Goal: Information Seeking & Learning: Learn about a topic

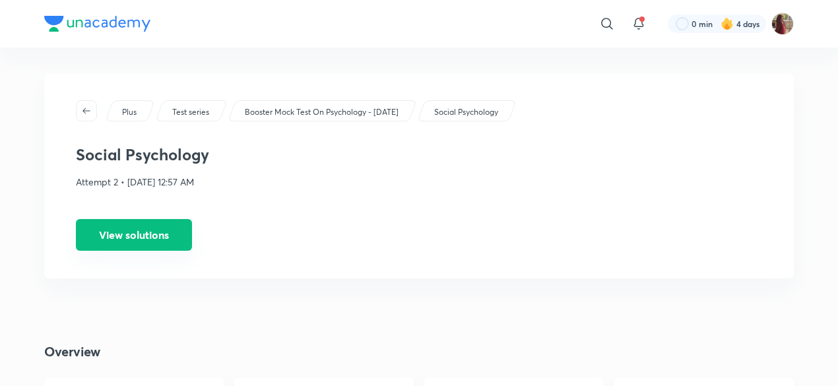
click at [164, 233] on button "View solutions" at bounding box center [134, 235] width 116 height 32
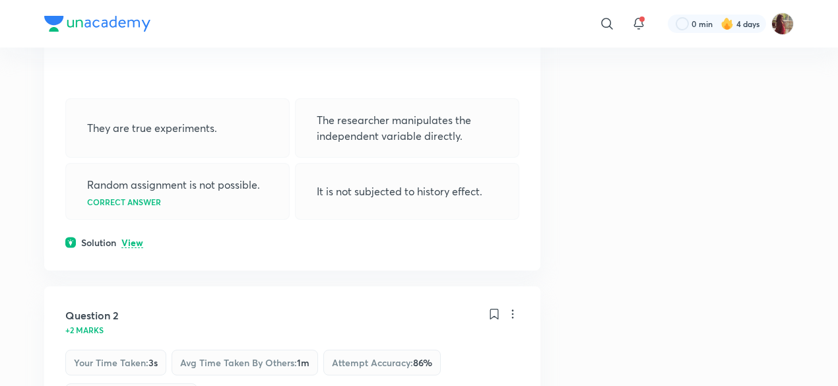
scroll to position [351, 0]
click at [135, 241] on p "View" at bounding box center [132, 244] width 22 height 10
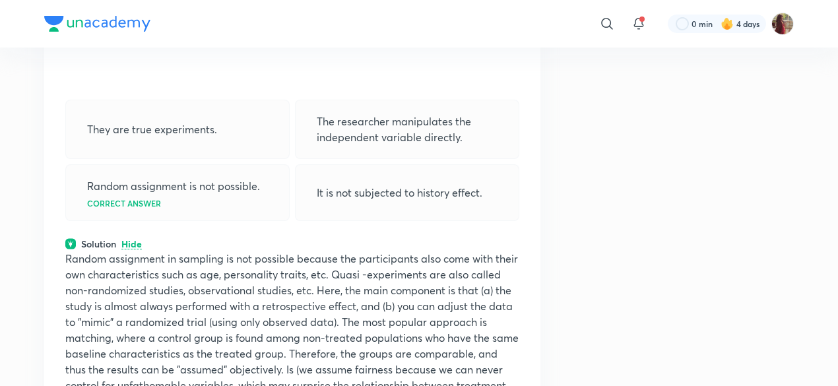
scroll to position [404, 0]
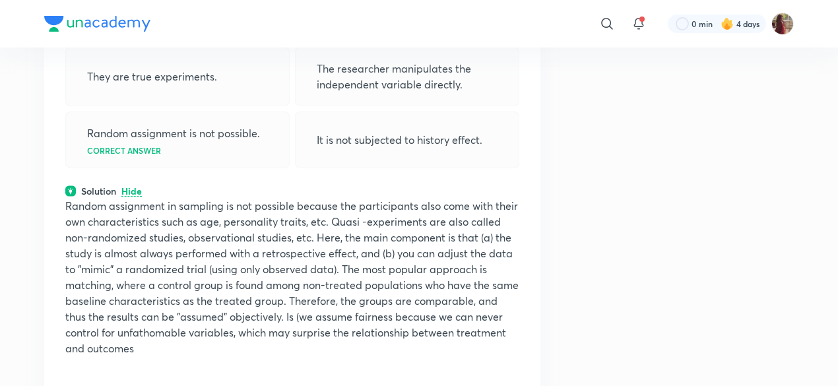
click at [152, 282] on p "Random assignment in sampling is not possible because the participants also com…" at bounding box center [292, 277] width 454 height 158
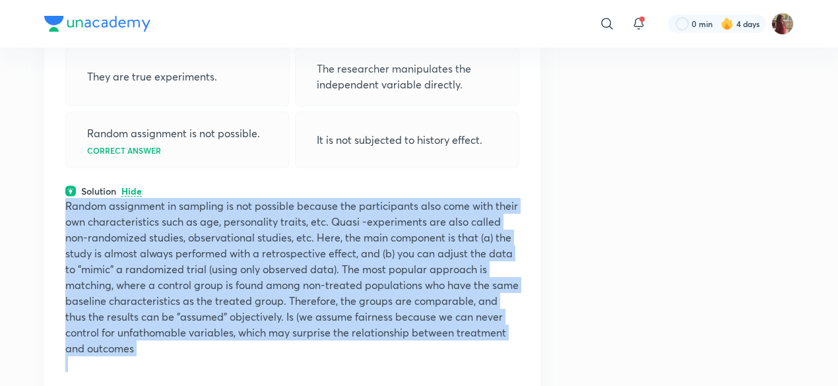
click at [152, 282] on p "Random assignment in sampling is not possible because the participants also com…" at bounding box center [292, 277] width 454 height 158
copy p "Random assignment in sampling is not possible because the participants also com…"
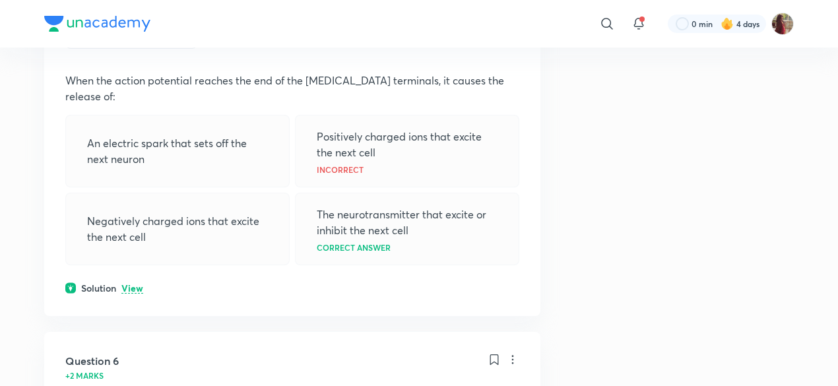
scroll to position [2029, 0]
click at [138, 283] on p "View" at bounding box center [132, 288] width 22 height 10
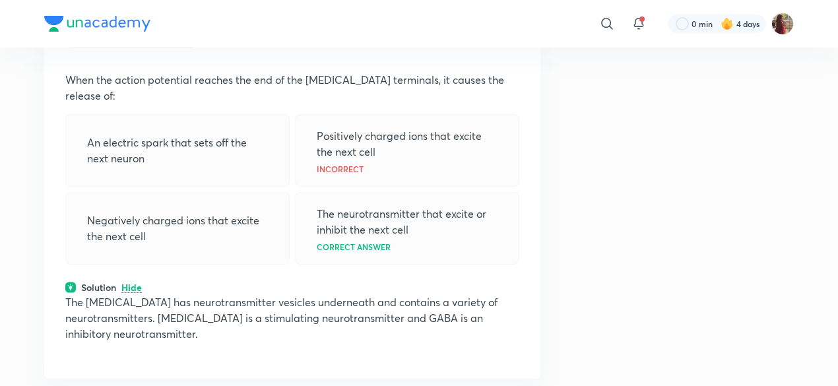
click at [137, 294] on p "The [MEDICAL_DATA] has neurotransmitter vesicles underneath and contains a vari…" at bounding box center [292, 317] width 454 height 47
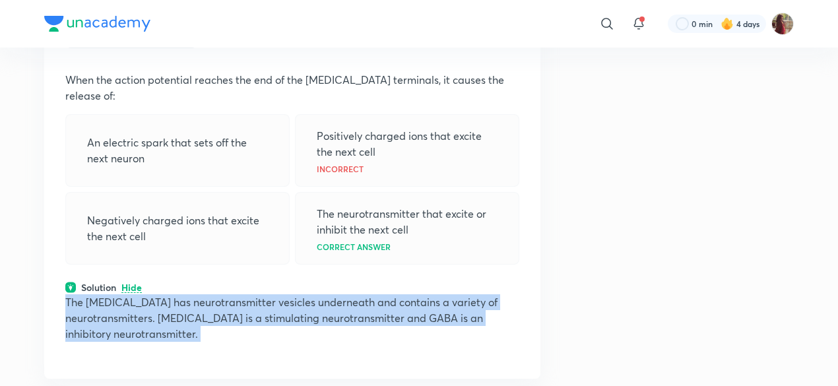
click at [137, 294] on p "The [MEDICAL_DATA] has neurotransmitter vesicles underneath and contains a vari…" at bounding box center [292, 317] width 454 height 47
copy div "The [MEDICAL_DATA] has neurotransmitter vesicles underneath and contains a vari…"
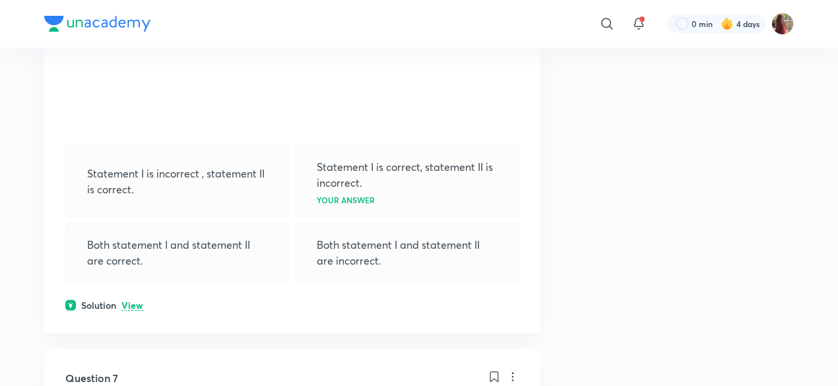
scroll to position [2594, 0]
click at [131, 300] on p "View" at bounding box center [132, 305] width 22 height 10
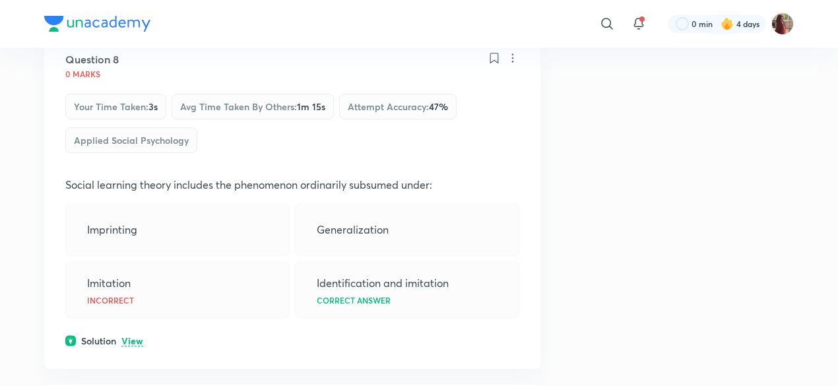
scroll to position [3432, 0]
click at [129, 336] on p "View" at bounding box center [132, 341] width 22 height 10
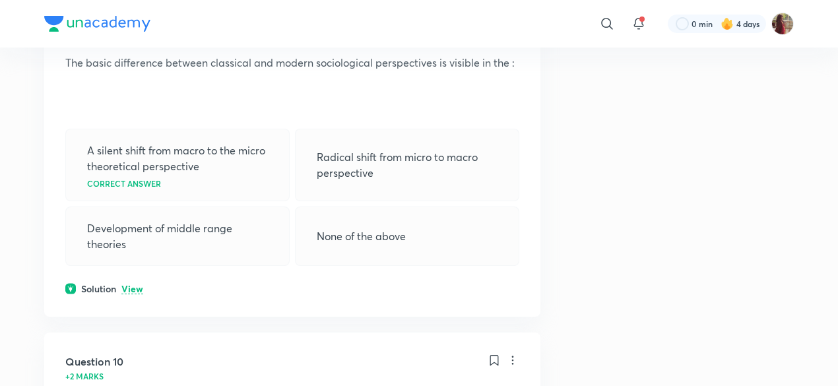
scroll to position [3986, 0]
click at [133, 285] on p "View" at bounding box center [132, 290] width 22 height 10
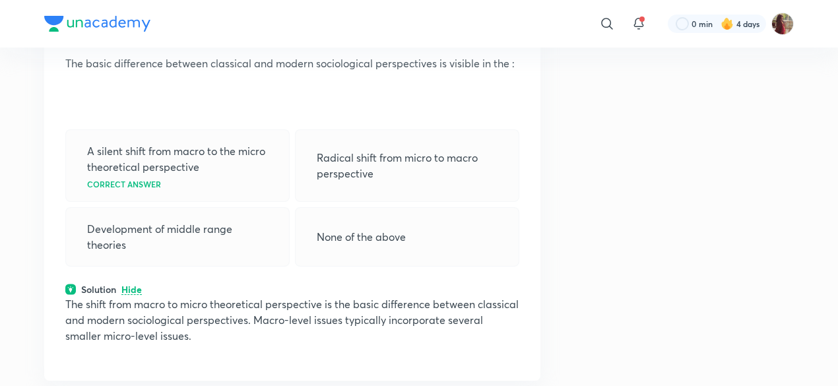
click at [186, 296] on p "The shift from macro to micro theoretical perspective is the basic difference b…" at bounding box center [292, 319] width 454 height 47
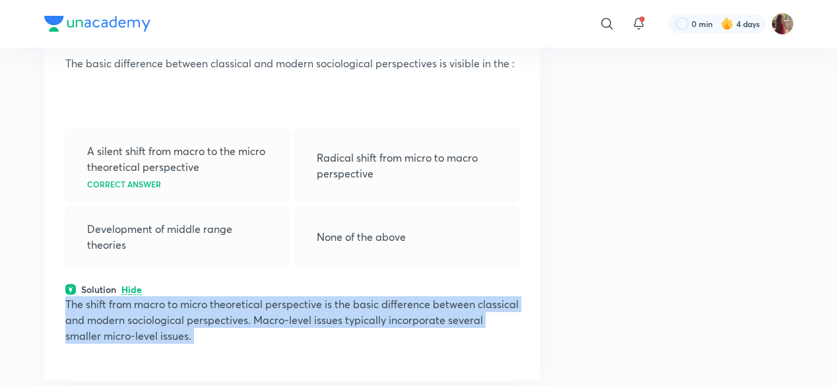
click at [186, 296] on p "The shift from macro to micro theoretical perspective is the basic difference b…" at bounding box center [292, 319] width 454 height 47
copy div "The shift from macro to micro theoretical perspective is the basic difference b…"
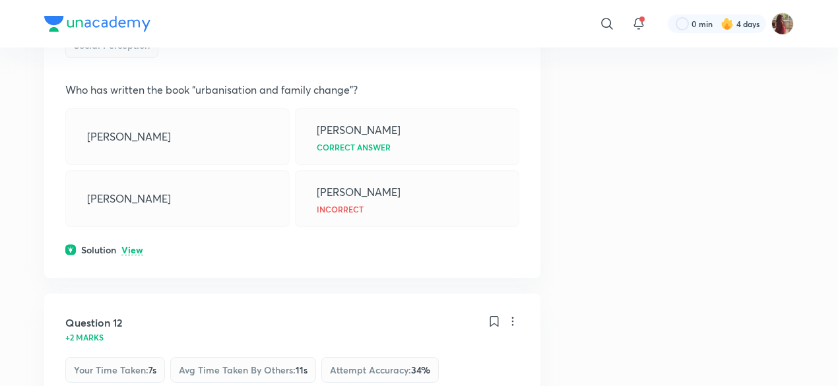
scroll to position [4917, 0]
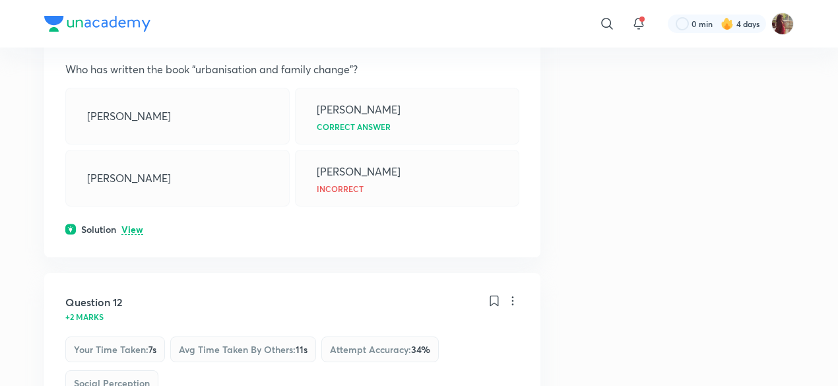
click at [129, 225] on p "View" at bounding box center [132, 230] width 22 height 10
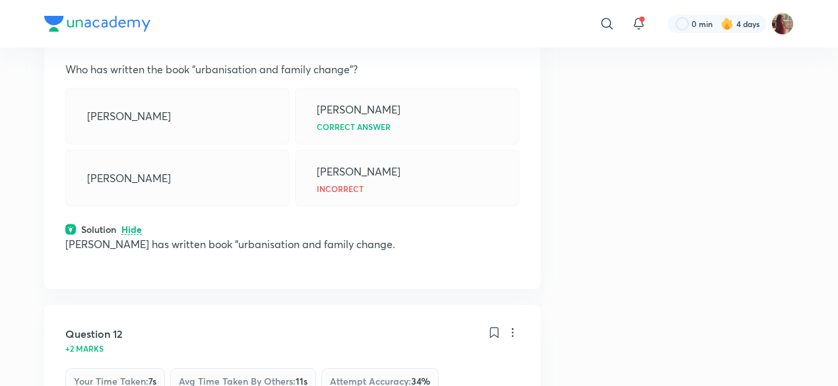
click at [132, 236] on p "[PERSON_NAME] has written book “urbanisation and family change." at bounding box center [292, 244] width 454 height 16
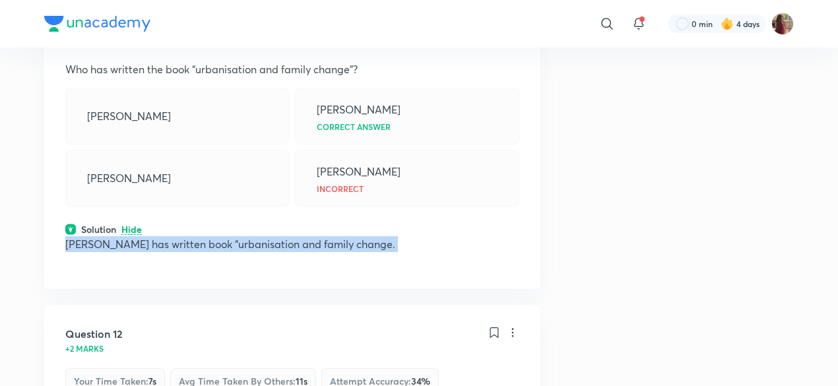
click at [132, 236] on p "[PERSON_NAME] has written book “urbanisation and family change." at bounding box center [292, 244] width 454 height 16
copy div "[PERSON_NAME] has written book “urbanisation and family change."
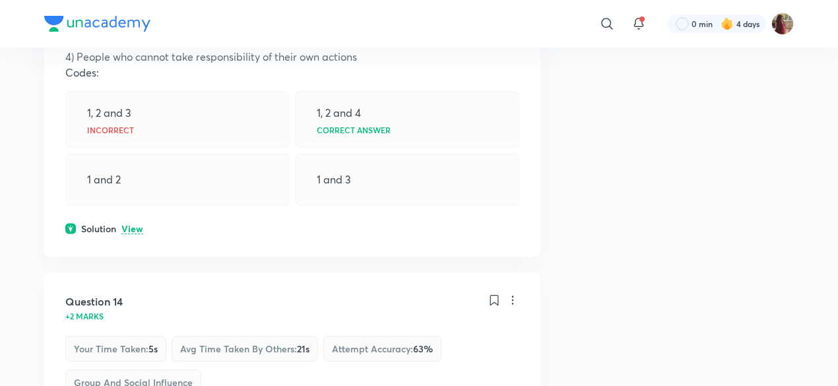
scroll to position [5748, 0]
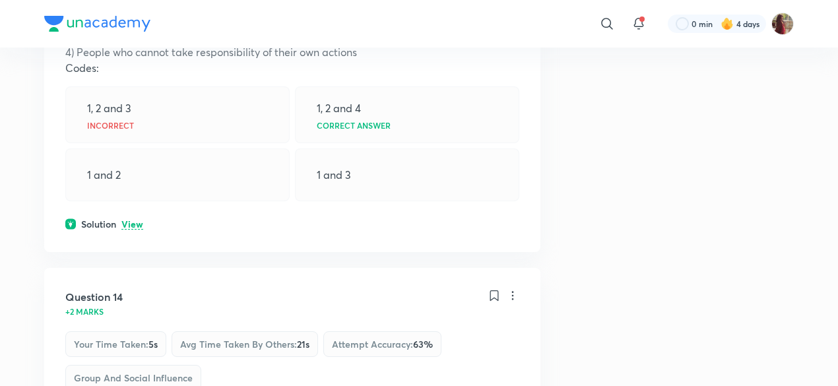
click at [132, 220] on p "View" at bounding box center [132, 225] width 22 height 10
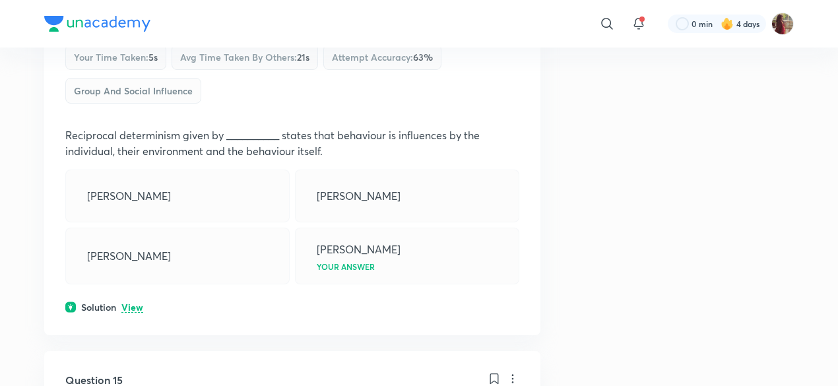
scroll to position [6150, 0]
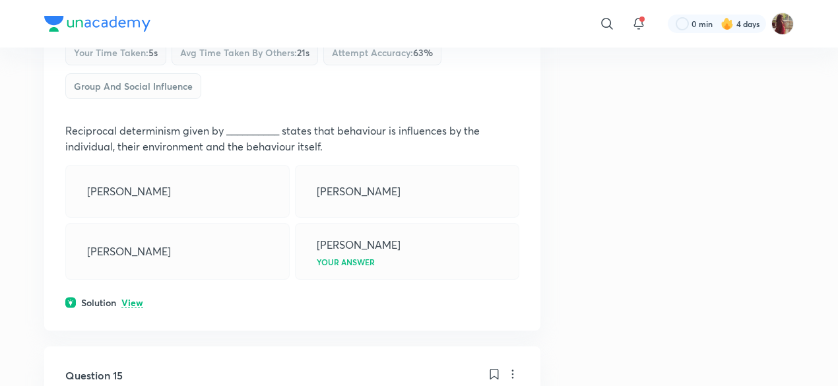
click at [129, 298] on p "View" at bounding box center [132, 303] width 22 height 10
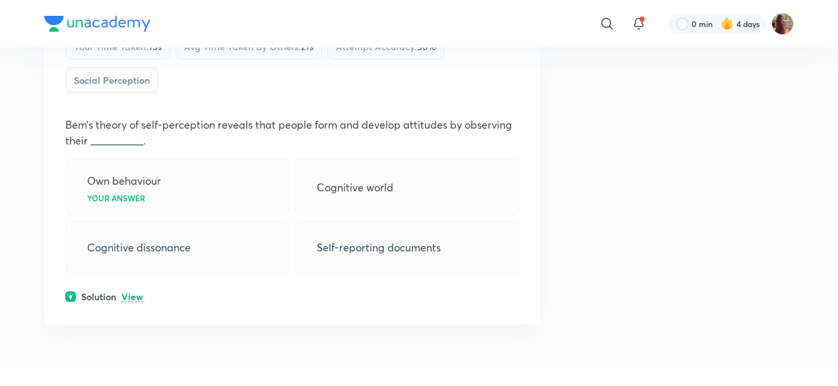
scroll to position [6637, 0]
click at [131, 292] on p "View" at bounding box center [132, 297] width 22 height 10
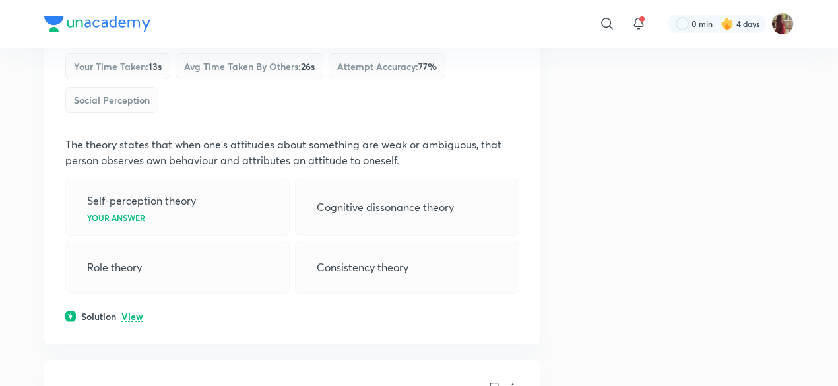
scroll to position [7532, 0]
click at [125, 311] on p "View" at bounding box center [132, 316] width 22 height 10
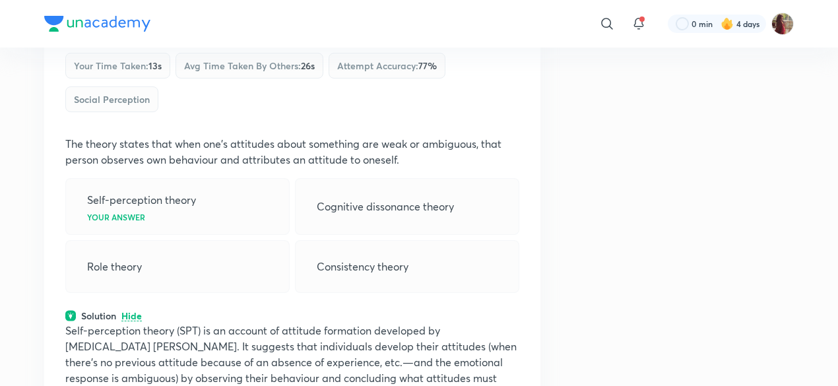
click at [336, 323] on p "Self-perception theory (SPT) is an account of attitude formation developed by […" at bounding box center [292, 362] width 454 height 79
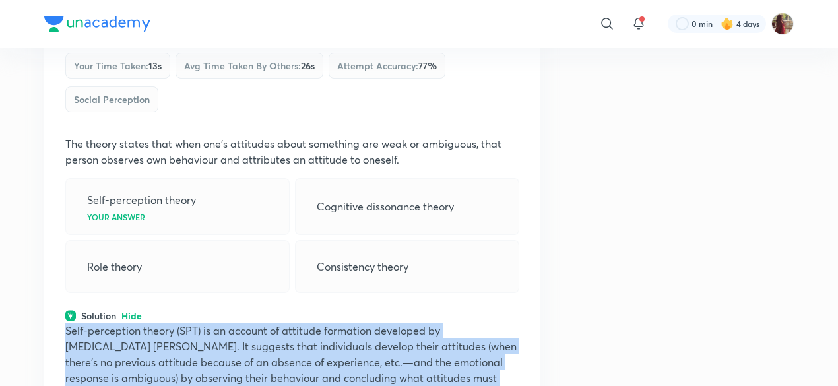
click at [336, 323] on p "Self-perception theory (SPT) is an account of attitude formation developed by […" at bounding box center [292, 362] width 454 height 79
copy div "Self-perception theory (SPT) is an account of attitude formation developed by […"
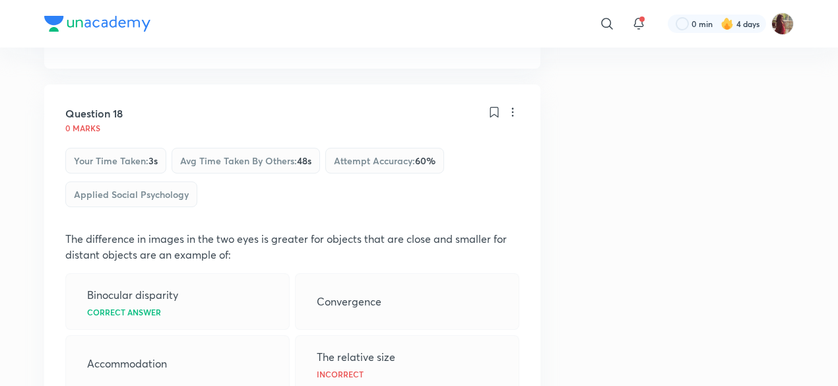
scroll to position [7903, 0]
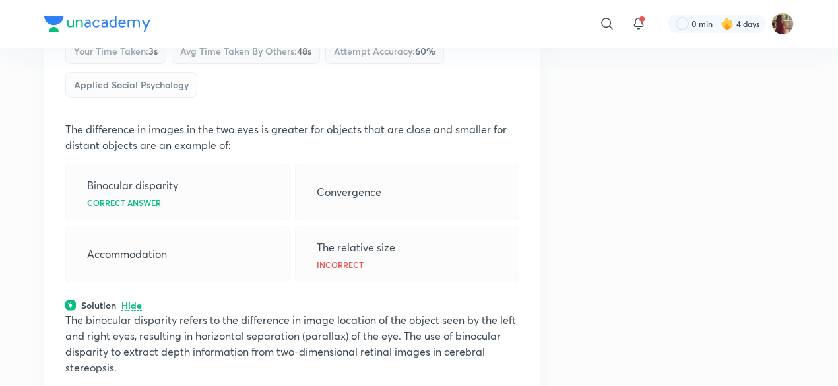
scroll to position [8012, 0]
click at [114, 311] on p "The binocular disparity refers to the difference in image location of the objec…" at bounding box center [292, 342] width 454 height 63
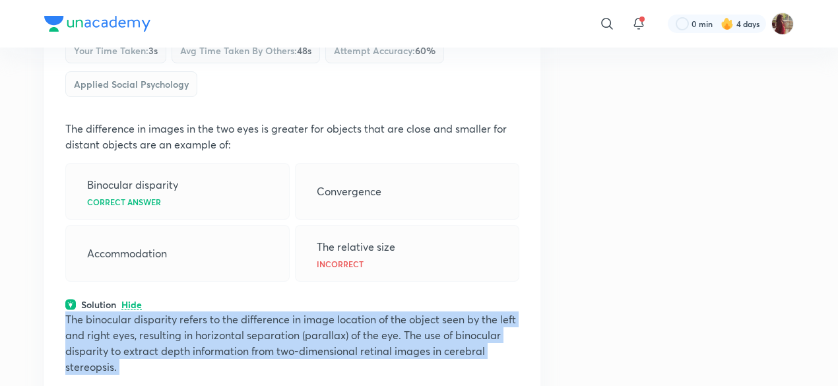
click at [114, 311] on p "The binocular disparity refers to the difference in image location of the objec…" at bounding box center [292, 342] width 454 height 63
copy div "The binocular disparity refers to the difference in image location of the objec…"
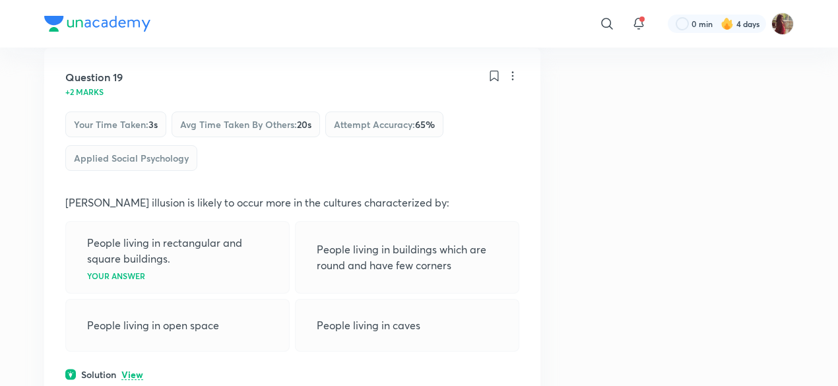
scroll to position [8392, 0]
click at [129, 369] on p "View" at bounding box center [132, 374] width 22 height 10
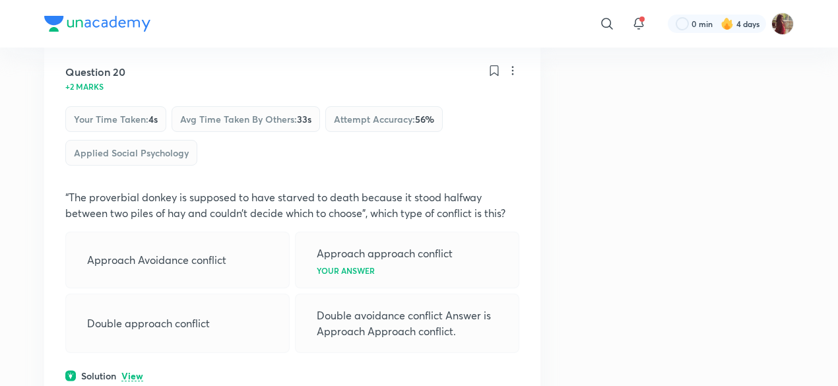
scroll to position [8862, 0]
click at [129, 371] on p "View" at bounding box center [132, 376] width 22 height 10
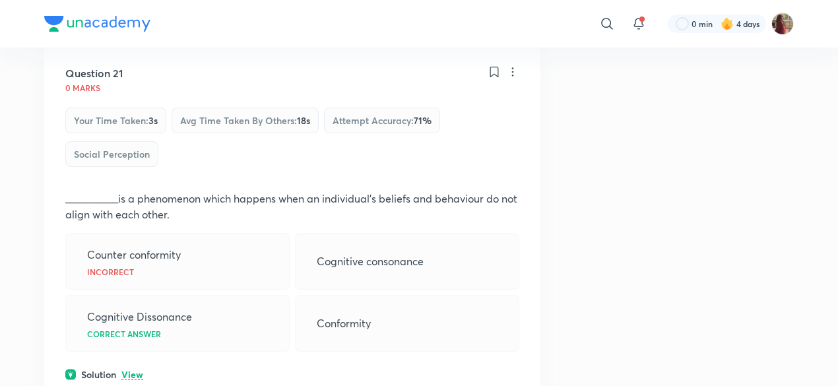
scroll to position [9335, 0]
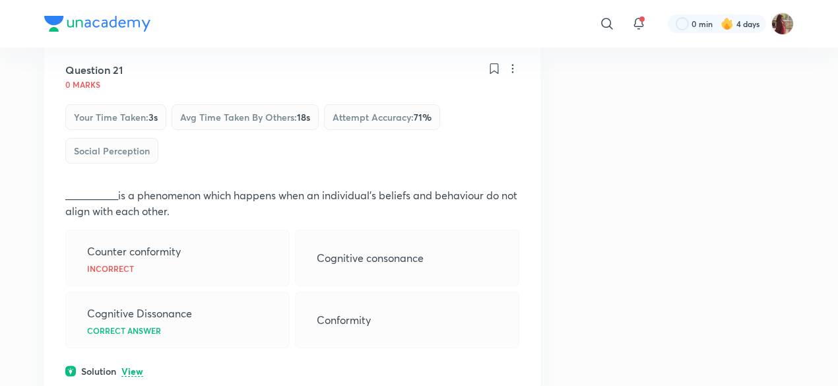
click at [131, 367] on p "View" at bounding box center [132, 372] width 22 height 10
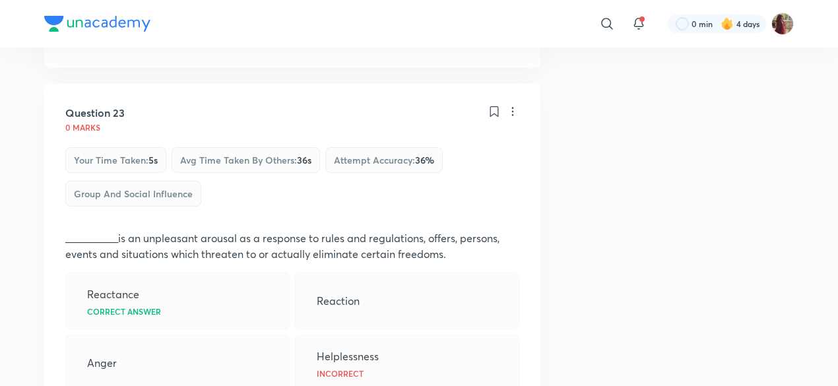
scroll to position [10154, 0]
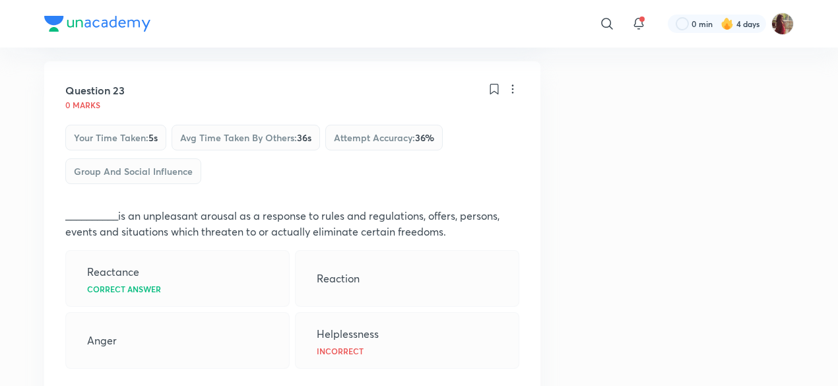
click at [130, 385] on p "View" at bounding box center [132, 392] width 22 height 10
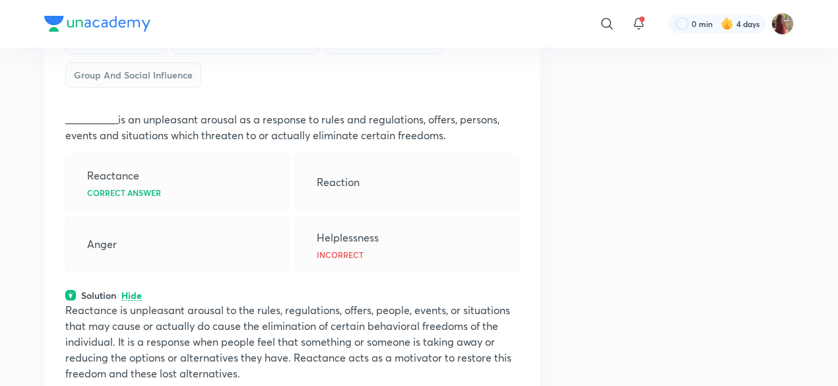
scroll to position [10251, 0]
click at [143, 301] on p "Reactance is unpleasant arousal to the rules, regulations, offers, people, even…" at bounding box center [292, 340] width 454 height 79
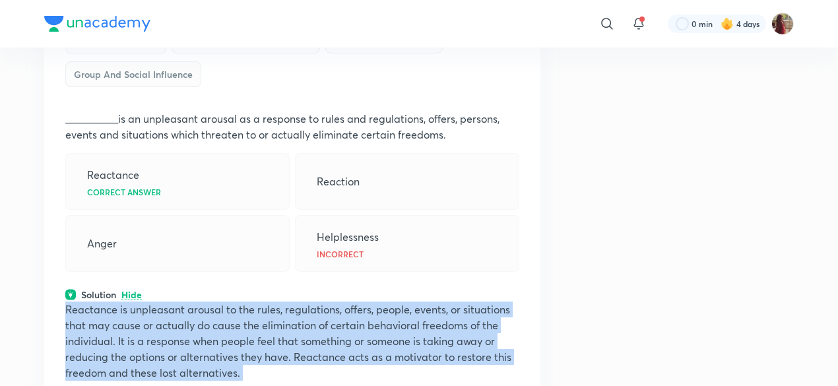
click at [143, 301] on p "Reactance is unpleasant arousal to the rules, regulations, offers, people, even…" at bounding box center [292, 340] width 454 height 79
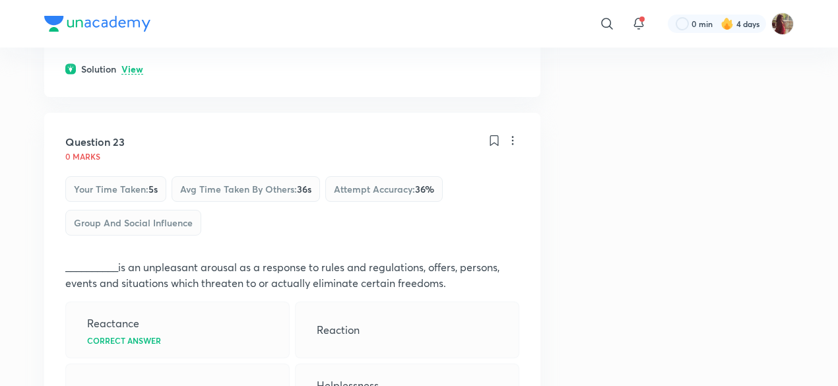
scroll to position [10103, 0]
click at [292, 259] on p "__________is an unpleasant arousal as a response to rules and regulations, offe…" at bounding box center [292, 275] width 454 height 32
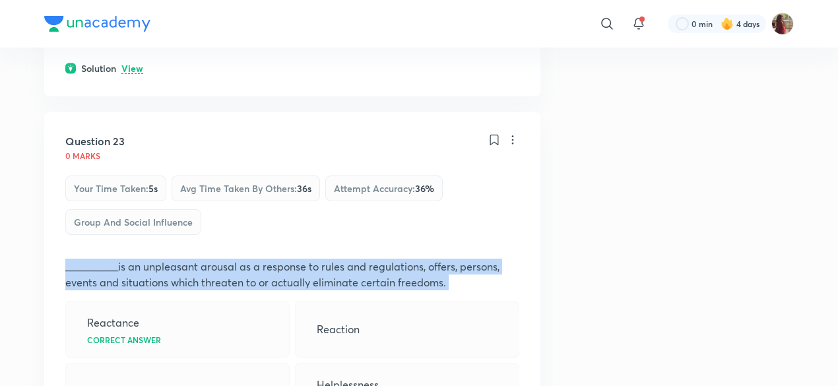
click at [292, 259] on p "__________is an unpleasant arousal as a response to rules and regulations, offe…" at bounding box center [292, 275] width 454 height 32
copy p "__________is an unpleasant arousal as a response to rules and regulations, offe…"
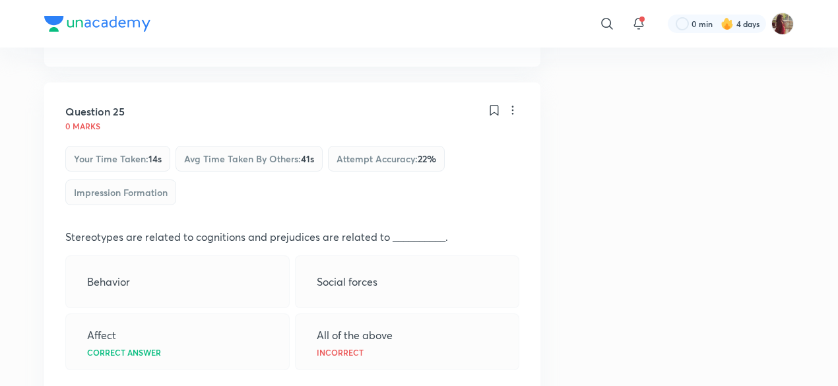
scroll to position [10956, 0]
click at [133, 385] on p "View" at bounding box center [132, 393] width 22 height 10
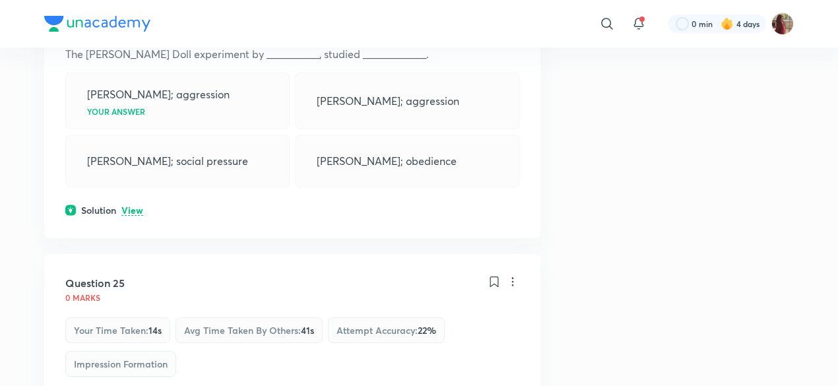
scroll to position [10856, 0]
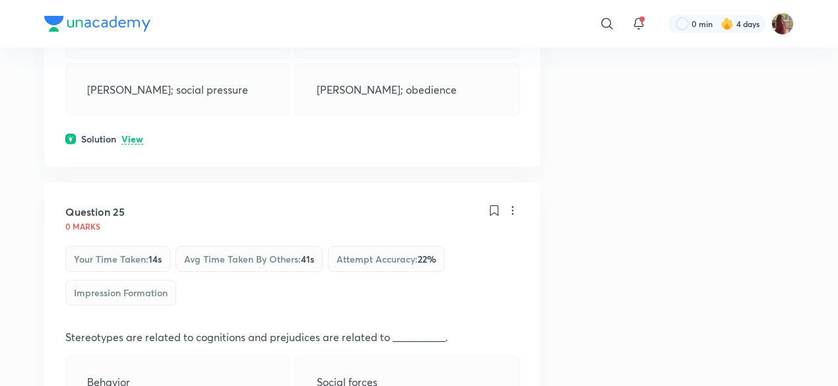
click at [134, 329] on p "Stereotypes are related to cognitions and prejudices are related to __________." at bounding box center [292, 337] width 454 height 16
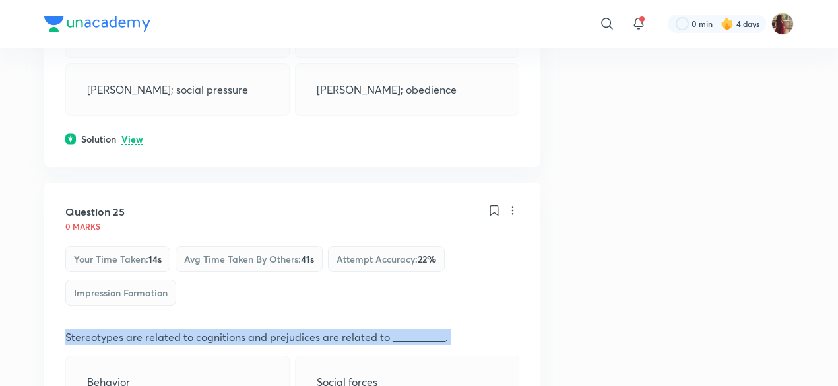
click at [134, 329] on p "Stereotypes are related to cognitions and prejudices are related to __________." at bounding box center [292, 337] width 454 height 16
copy p "Stereotypes are related to cognitions and prejudices are related to __________."
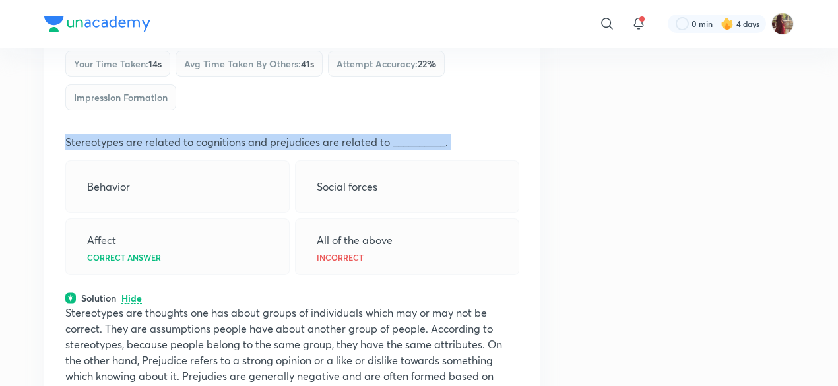
scroll to position [11049, 0]
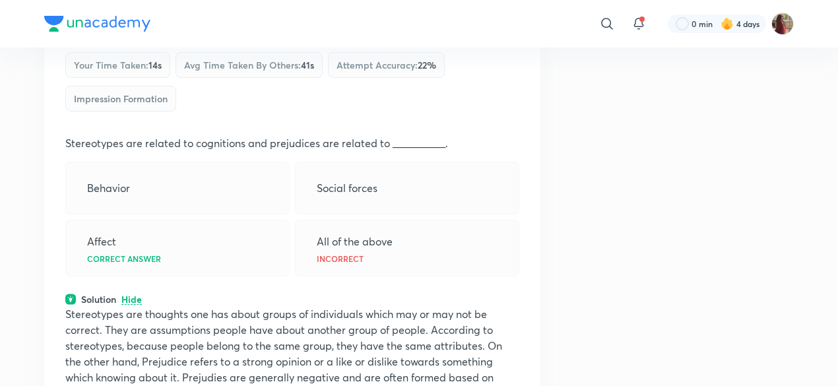
click at [318, 306] on p "Stereotypes are thoughts one has about groups of individuals which may or may n…" at bounding box center [292, 353] width 454 height 95
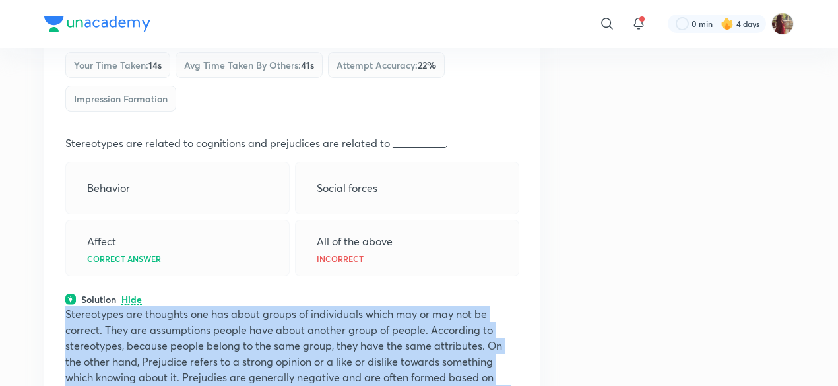
click at [318, 306] on p "Stereotypes are thoughts one has about groups of individuals which may or may n…" at bounding box center [292, 353] width 454 height 95
copy div "Stereotypes are thoughts one has about groups of individuals which may or may n…"
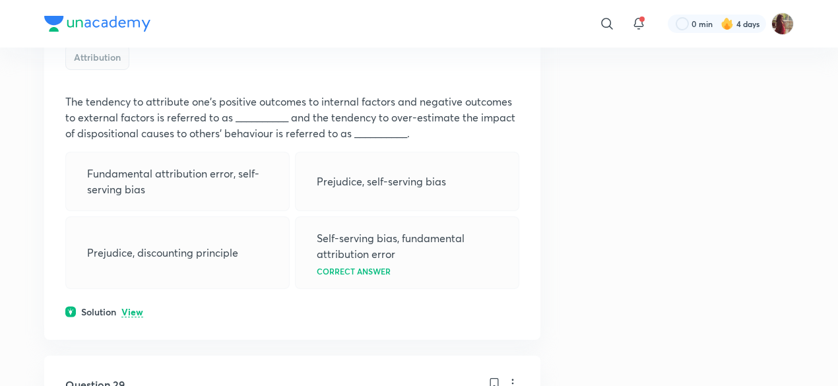
scroll to position [12213, 0]
click at [132, 307] on p "View" at bounding box center [132, 312] width 22 height 10
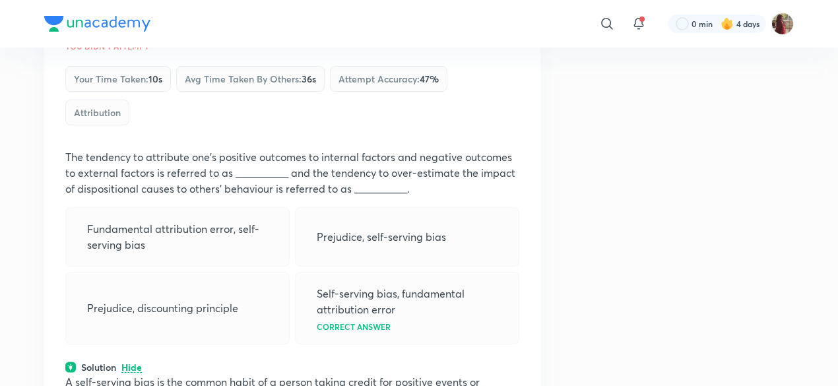
scroll to position [12159, 0]
click at [181, 178] on p "The tendency to attribute one’s positive outcomes to internal factors and negat…" at bounding box center [292, 171] width 454 height 47
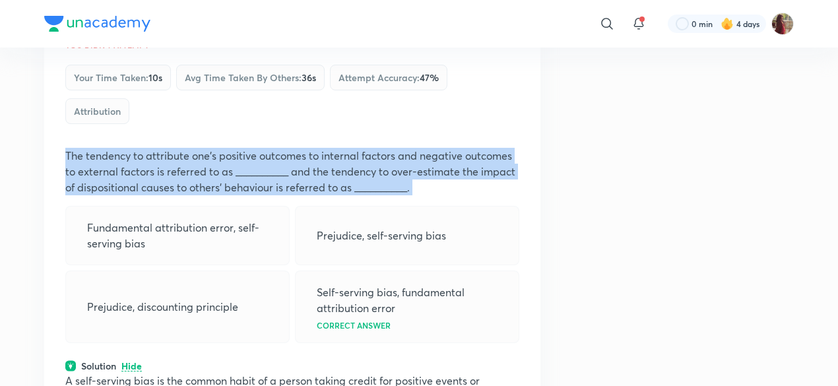
click at [181, 178] on p "The tendency to attribute one’s positive outcomes to internal factors and negat…" at bounding box center [292, 171] width 454 height 47
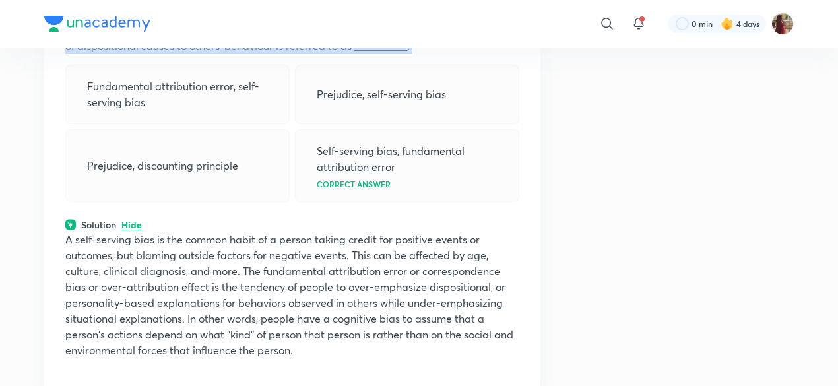
scroll to position [12301, 0]
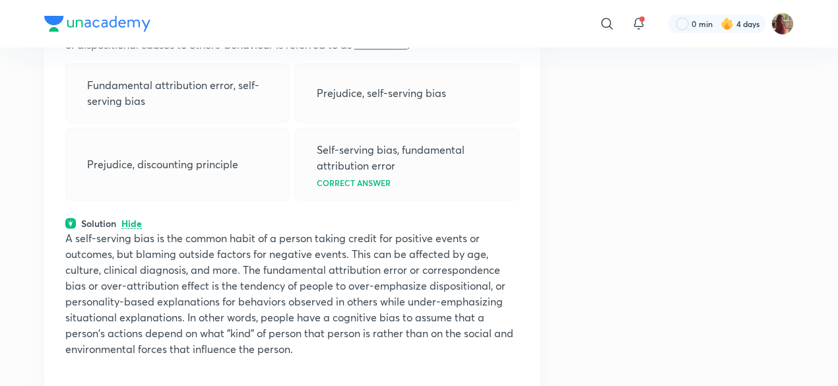
click at [371, 254] on p "A self-serving bias is the common habit of a person taking credit for positive …" at bounding box center [292, 293] width 454 height 127
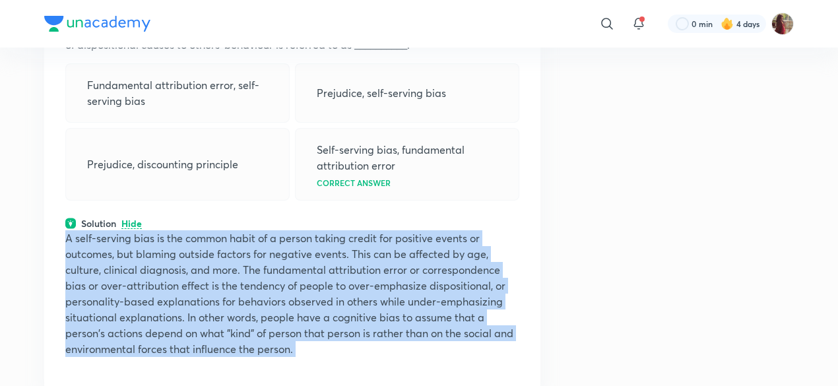
click at [371, 254] on p "A self-serving bias is the common habit of a person taking credit for positive …" at bounding box center [292, 293] width 454 height 127
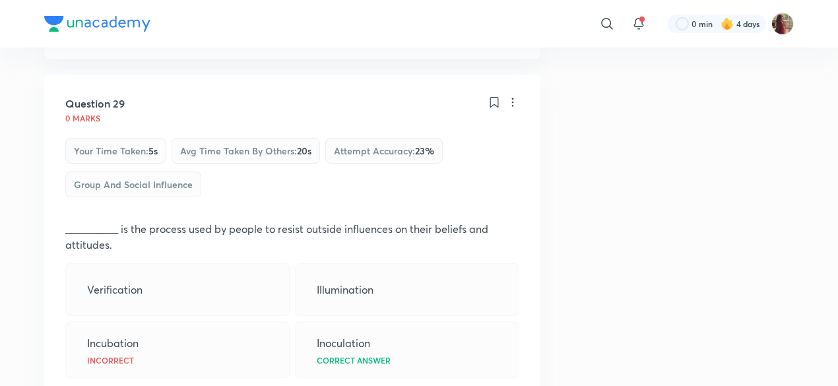
scroll to position [12636, 0]
click at [218, 222] on p "__________ is the process used by people to resist outside influences on their …" at bounding box center [292, 237] width 454 height 32
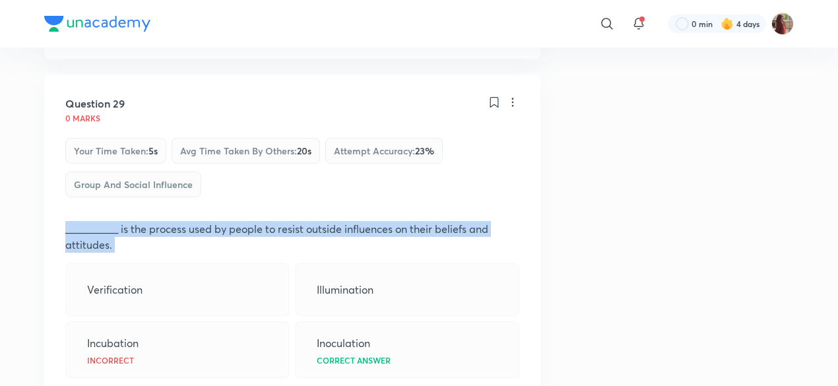
click at [218, 222] on p "__________ is the process used by people to resist outside influences on their …" at bounding box center [292, 237] width 454 height 32
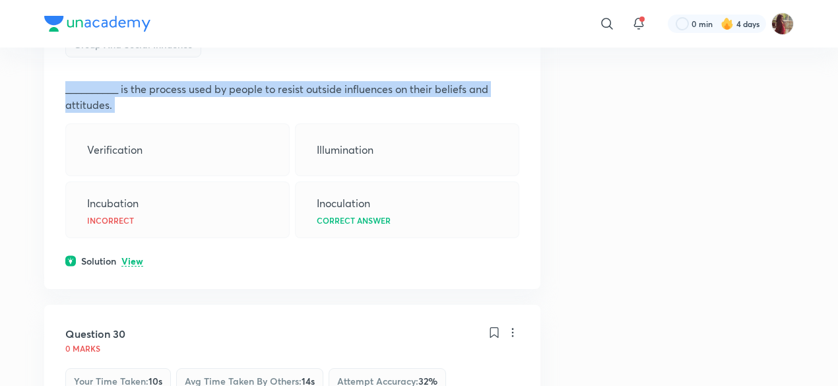
scroll to position [12782, 0]
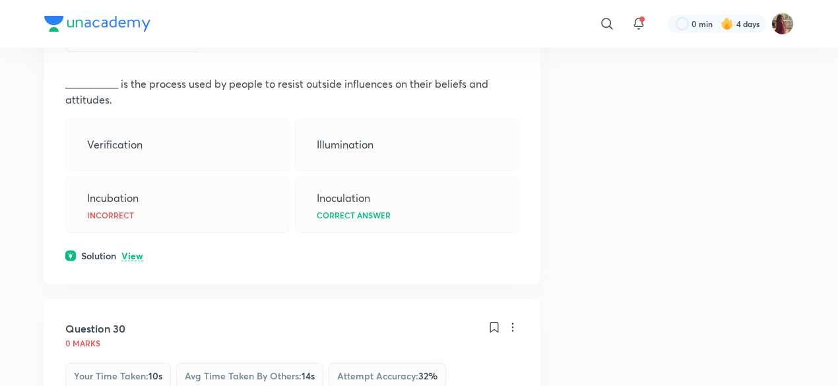
click at [128, 251] on p "View" at bounding box center [132, 256] width 22 height 10
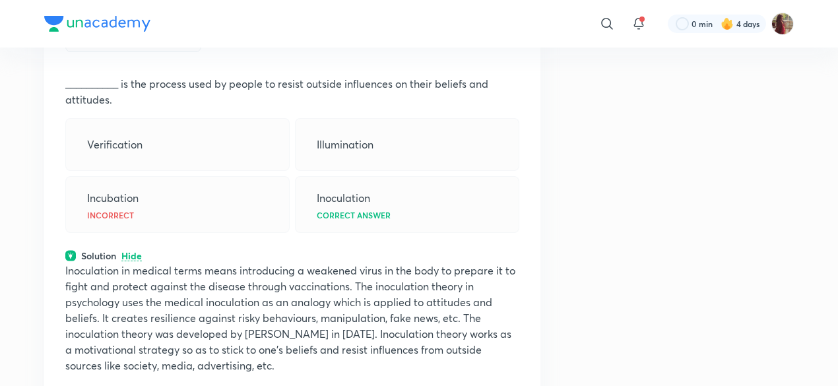
scroll to position [12720, 0]
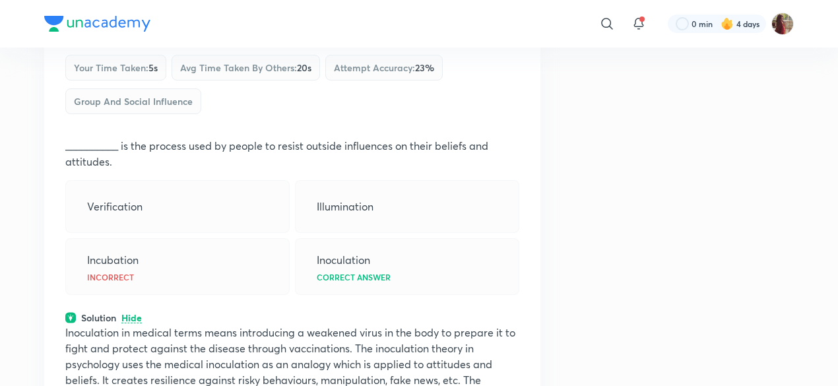
click at [156, 138] on p "__________ is the process used by people to resist outside influences on their …" at bounding box center [292, 154] width 454 height 32
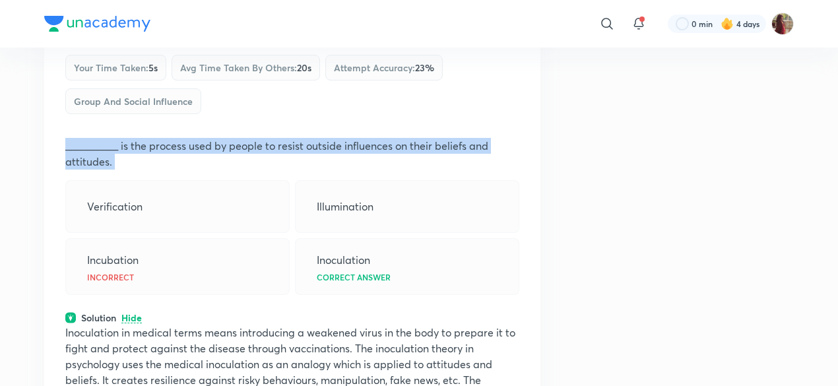
click at [156, 138] on p "__________ is the process used by people to resist outside influences on their …" at bounding box center [292, 154] width 454 height 32
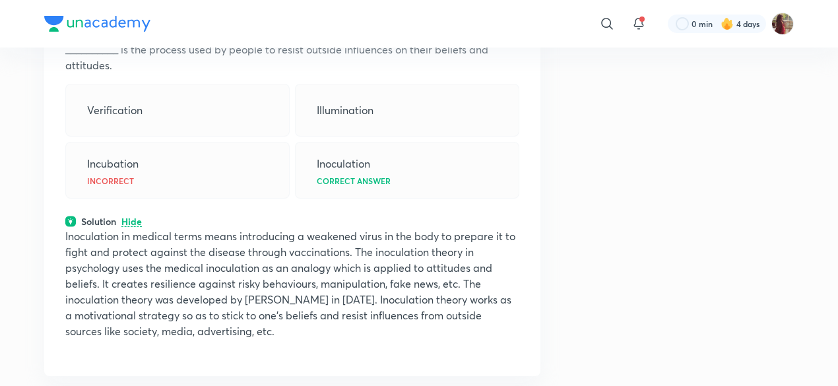
click at [313, 278] on p "Inoculation in medical terms means introducing a weakened virus in the body to …" at bounding box center [292, 283] width 454 height 111
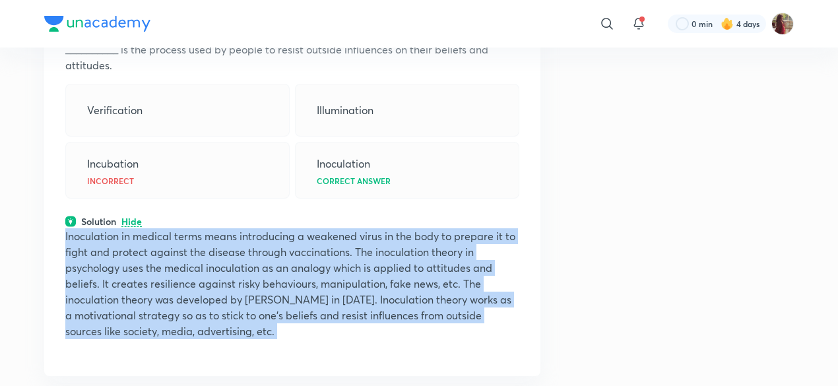
click at [313, 278] on p "Inoculation in medical terms means introducing a weakened virus in the body to …" at bounding box center [292, 283] width 454 height 111
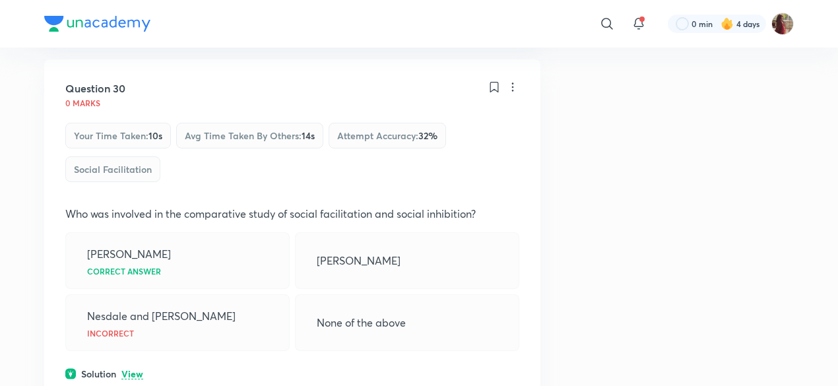
scroll to position [13150, 0]
click at [314, 204] on p "Who was involved in the comparative study of social facilitation and social inh…" at bounding box center [292, 212] width 454 height 16
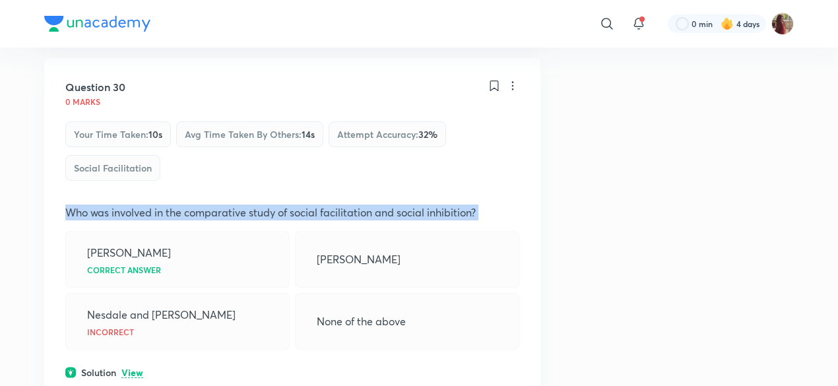
click at [314, 204] on p "Who was involved in the comparative study of social facilitation and social inh…" at bounding box center [292, 212] width 454 height 16
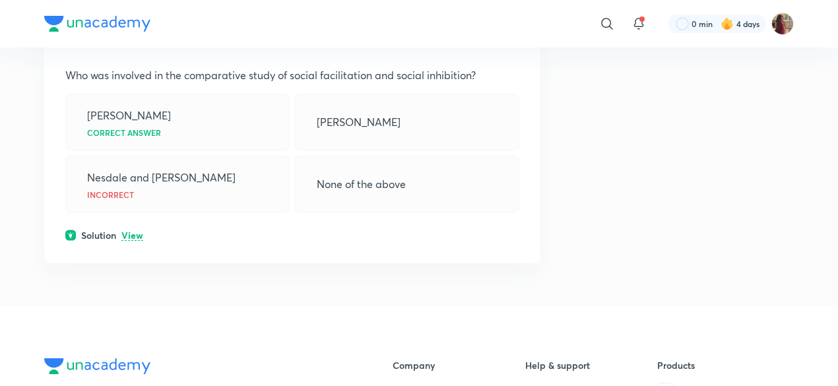
click at [129, 231] on p "View" at bounding box center [132, 236] width 22 height 10
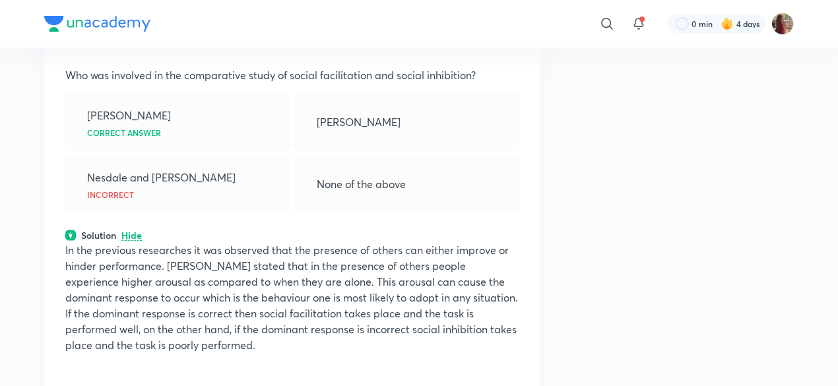
click at [144, 273] on p "In the previous researches it was observed that the presence of others can eith…" at bounding box center [292, 297] width 454 height 111
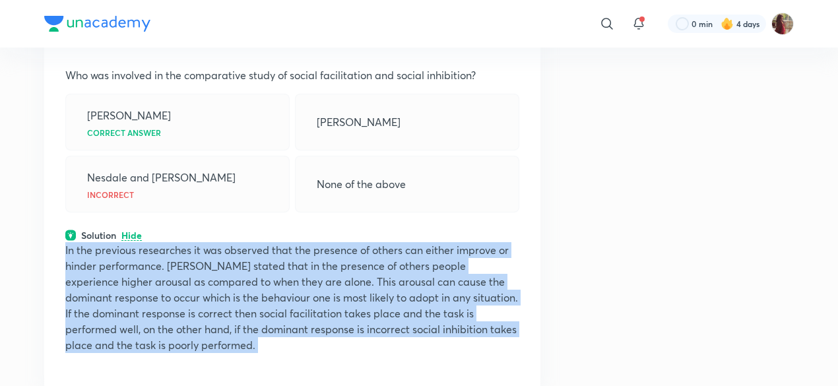
click at [144, 273] on p "In the previous researches it was observed that the presence of others can eith…" at bounding box center [292, 297] width 454 height 111
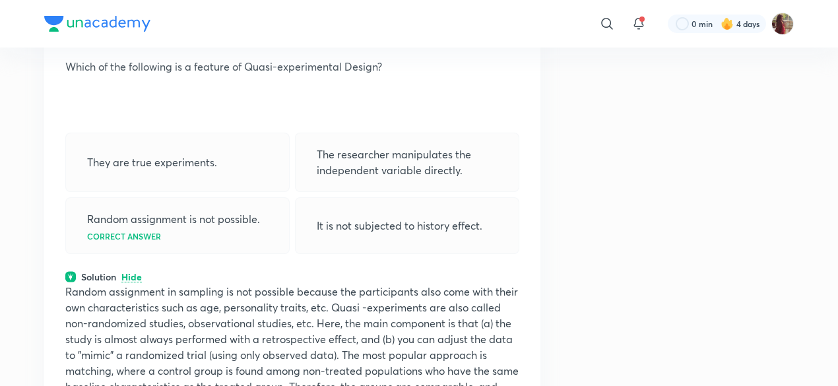
scroll to position [233, 0]
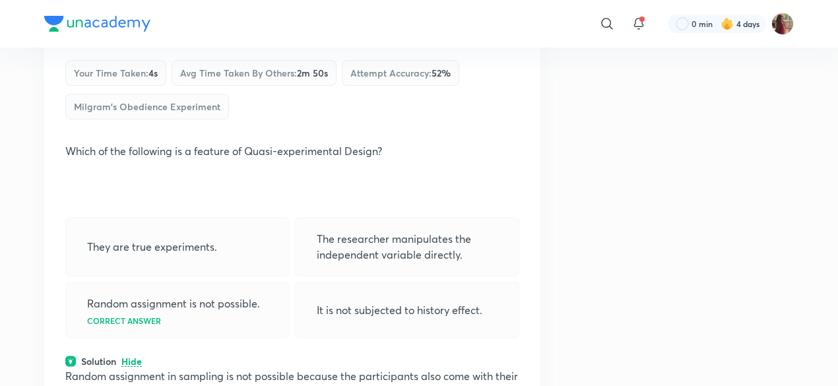
click at [350, 151] on p "Which of the following is a feature of Quasi-experimental Design?" at bounding box center [292, 151] width 454 height 16
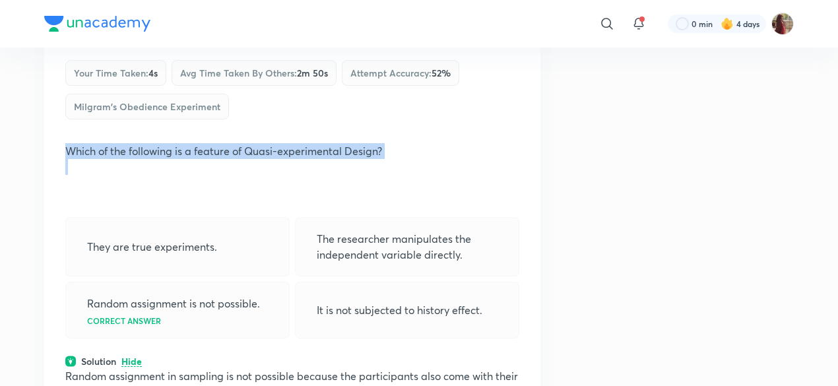
click at [350, 151] on p "Which of the following is a feature of Quasi-experimental Design?" at bounding box center [292, 151] width 454 height 16
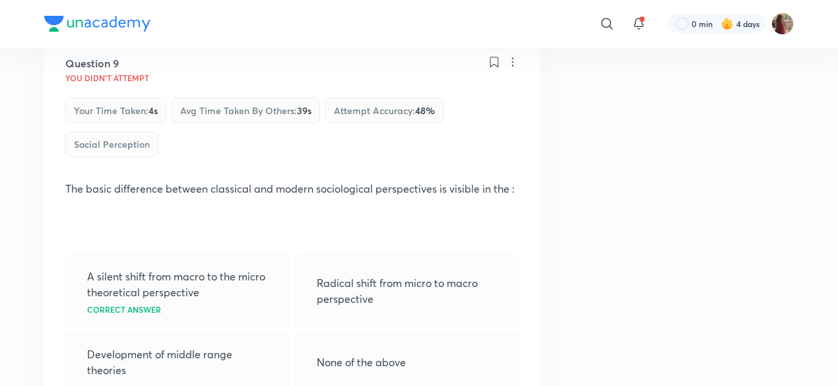
scroll to position [3839, 0]
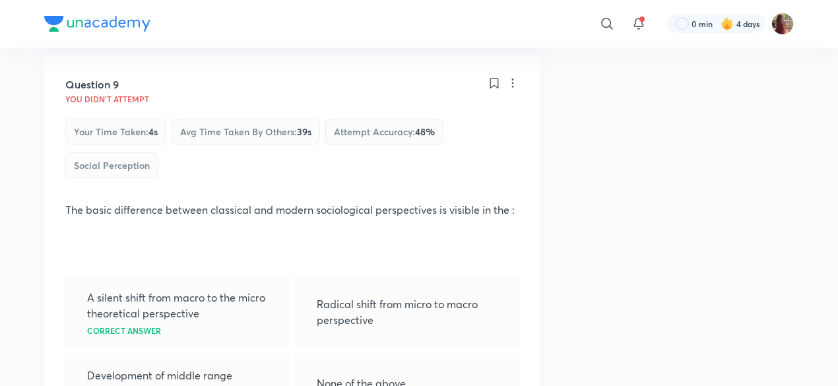
click at [293, 202] on p "The basic difference between classical and modern sociological perspectives is …" at bounding box center [292, 210] width 454 height 16
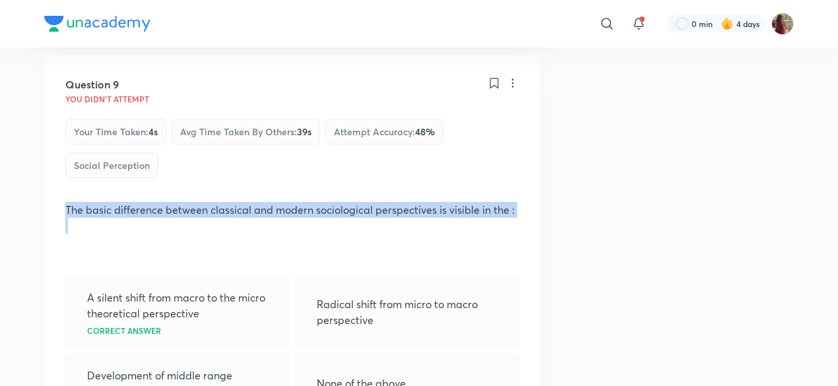
click at [293, 202] on p "The basic difference between classical and modern sociological perspectives is …" at bounding box center [292, 210] width 454 height 16
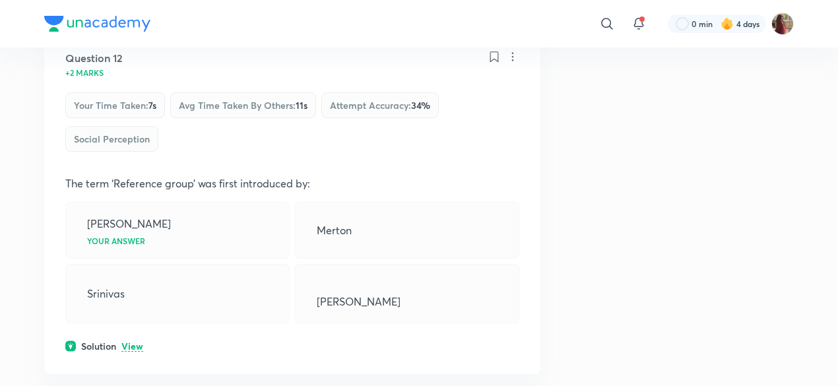
scroll to position [5193, 0]
click at [139, 341] on p "View" at bounding box center [132, 346] width 22 height 10
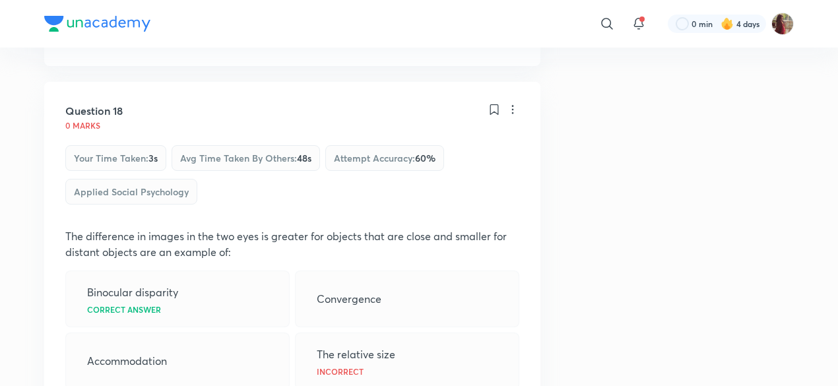
scroll to position [7934, 0]
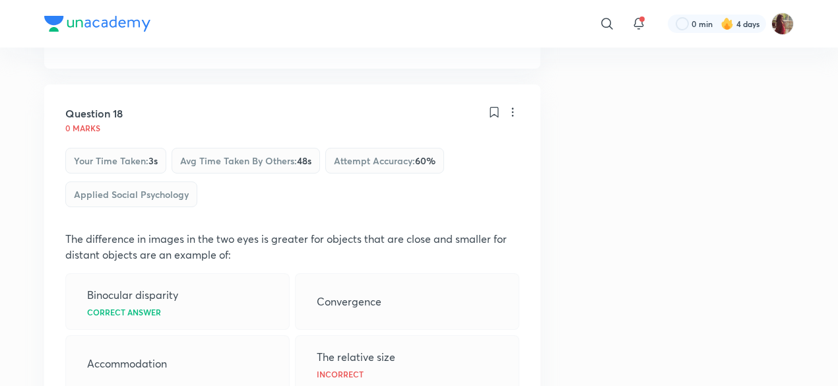
click at [290, 231] on p "The difference in images in the two eyes is greater for objects that are close …" at bounding box center [292, 247] width 454 height 32
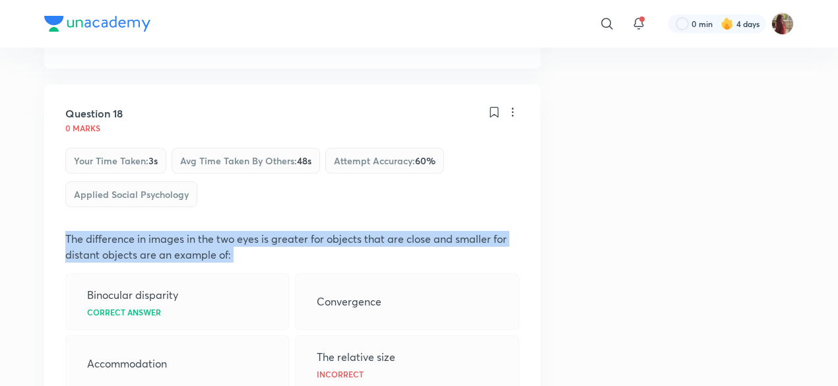
click at [290, 231] on p "The difference in images in the two eyes is greater for objects that are close …" at bounding box center [292, 247] width 454 height 32
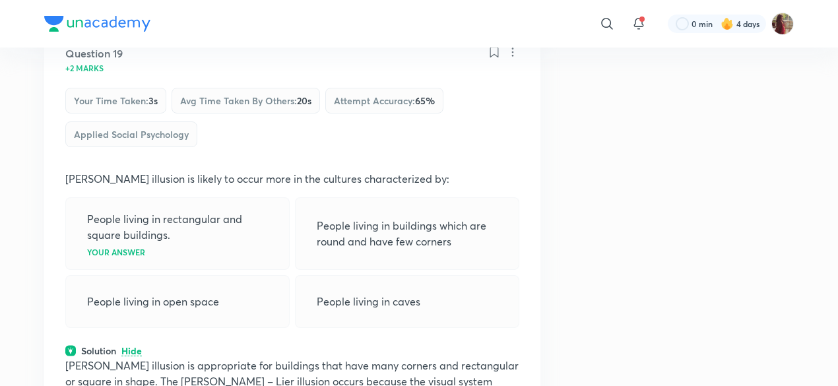
scroll to position [8312, 0]
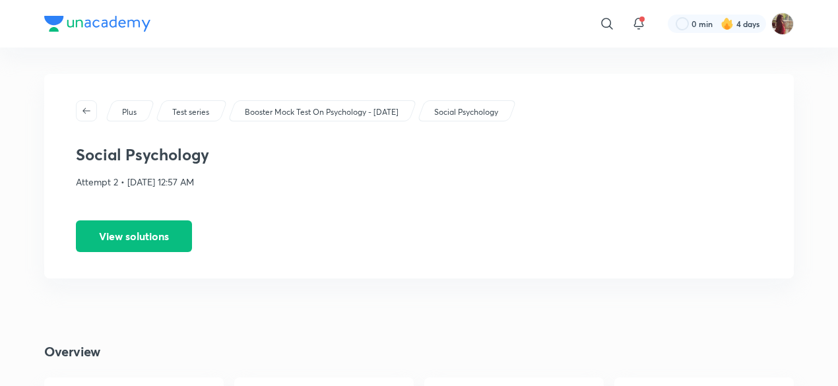
scroll to position [228, 0]
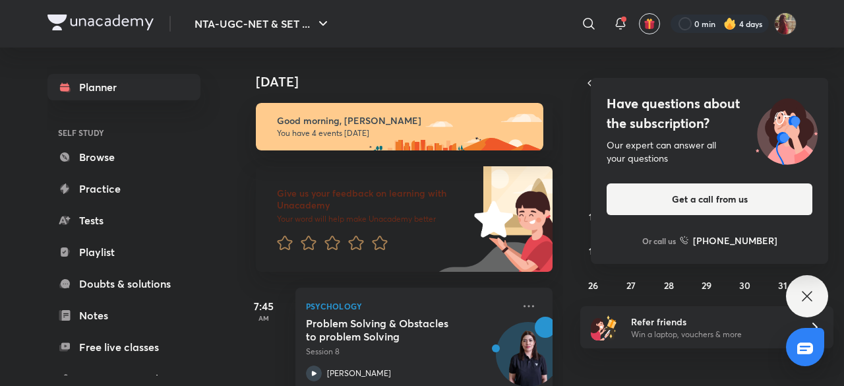
click at [792, 293] on div "Have questions about the subscription? Our expert can answer all your questions…" at bounding box center [807, 296] width 42 height 42
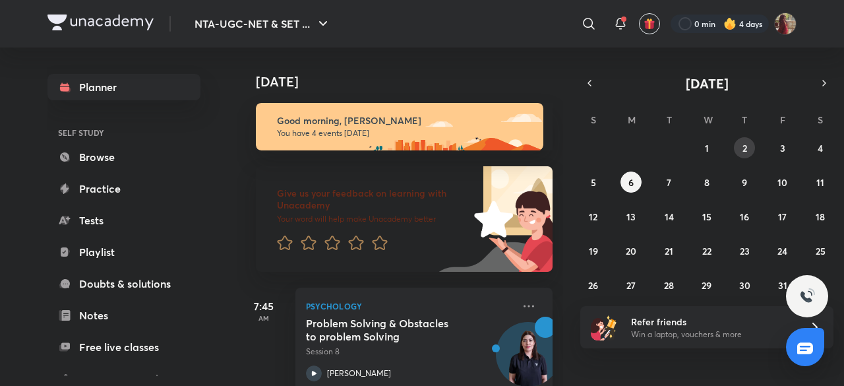
click at [744, 148] on abbr "2" at bounding box center [745, 148] width 5 height 13
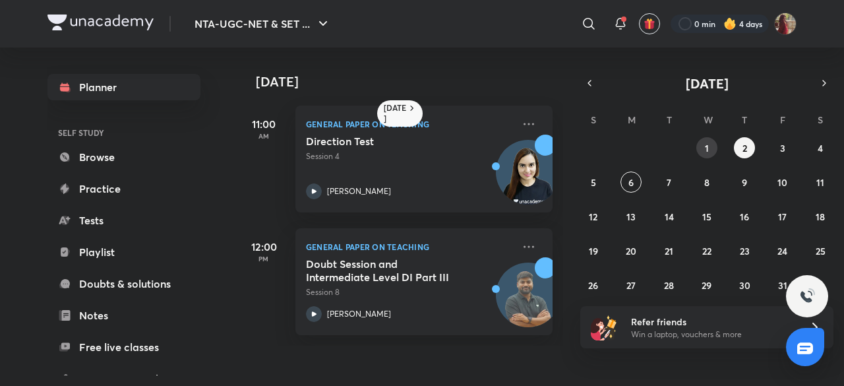
click at [707, 147] on abbr "1" at bounding box center [707, 148] width 4 height 13
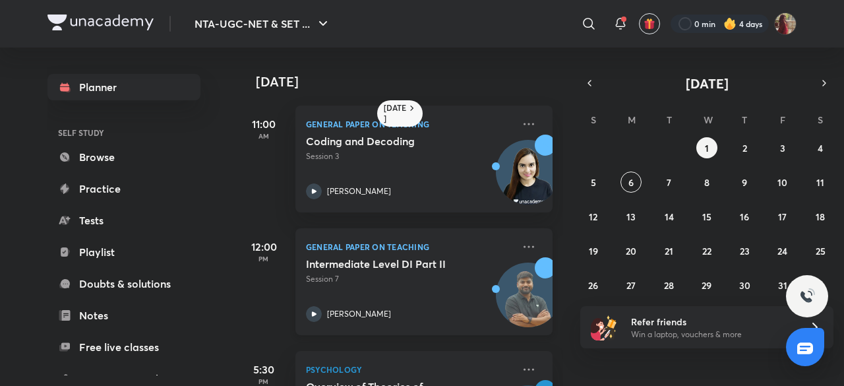
click at [311, 310] on icon at bounding box center [314, 314] width 16 height 16
